Goal: Task Accomplishment & Management: Complete application form

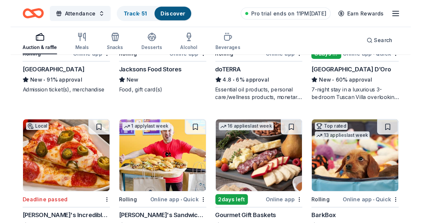
scroll to position [410, 0]
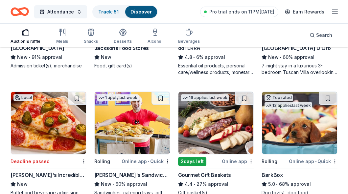
click at [222, 135] on img at bounding box center [215, 123] width 75 height 62
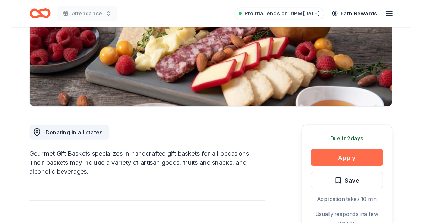
scroll to position [141, 0]
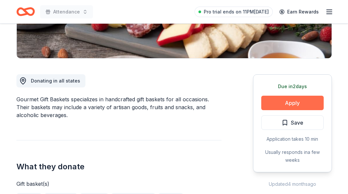
click at [299, 99] on button "Apply" at bounding box center [292, 103] width 62 height 14
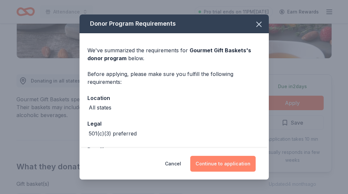
click at [215, 162] on button "Continue to application" at bounding box center [222, 164] width 65 height 16
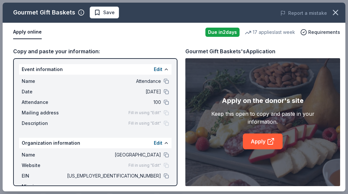
click at [25, 32] on button "Apply online" at bounding box center [27, 32] width 29 height 14
click at [26, 33] on button "Apply online" at bounding box center [27, 32] width 29 height 14
